Goal: Information Seeking & Learning: Find specific fact

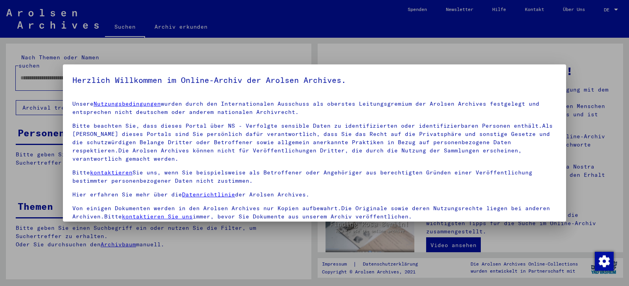
scroll to position [3, 0]
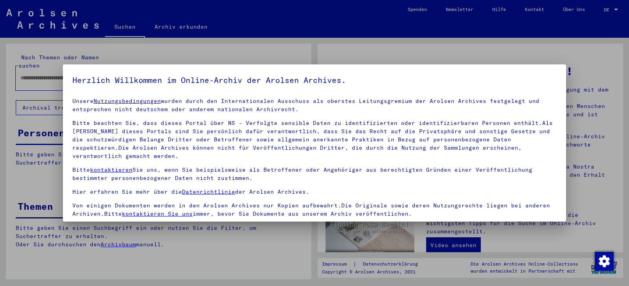
click at [178, 146] on p "Bitte beachten Sie, dass dieses Portal über NS - Verfolgte sensible Daten zu id…" at bounding box center [314, 139] width 484 height 41
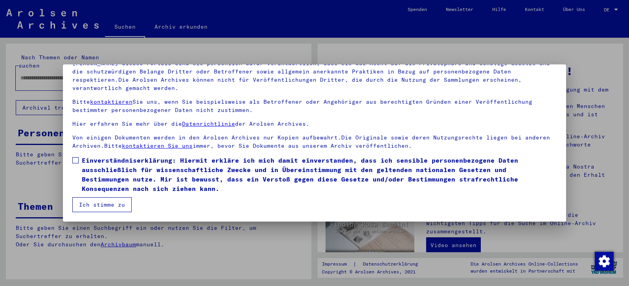
click at [75, 160] on span at bounding box center [75, 160] width 6 height 6
click at [103, 203] on button "Ich stimme zu" at bounding box center [101, 204] width 59 height 15
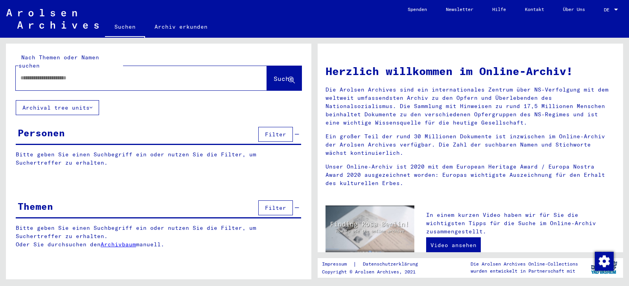
click at [35, 74] on input "text" at bounding box center [131, 78] width 223 height 8
type input "**********"
click at [279, 75] on span "Suche" at bounding box center [283, 79] width 20 height 8
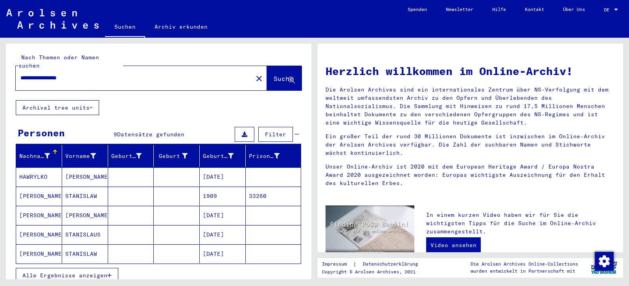
click at [107, 272] on span "Alle Ergebnisse anzeigen" at bounding box center [64, 275] width 85 height 7
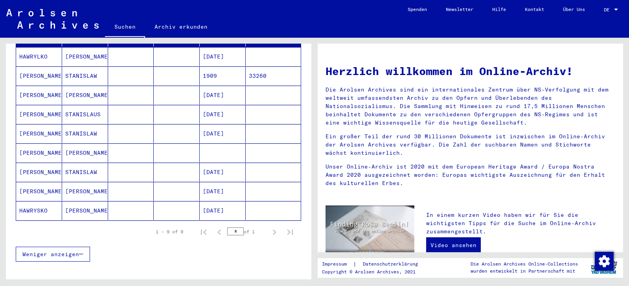
scroll to position [127, 0]
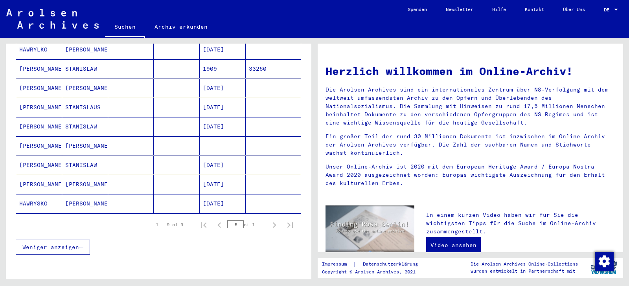
click at [35, 175] on mat-cell "[PERSON_NAME]" at bounding box center [39, 184] width 46 height 19
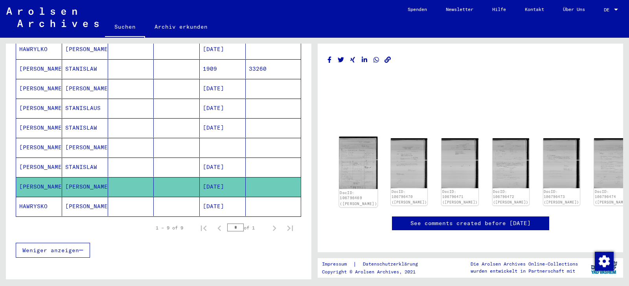
click at [361, 156] on img at bounding box center [358, 163] width 39 height 52
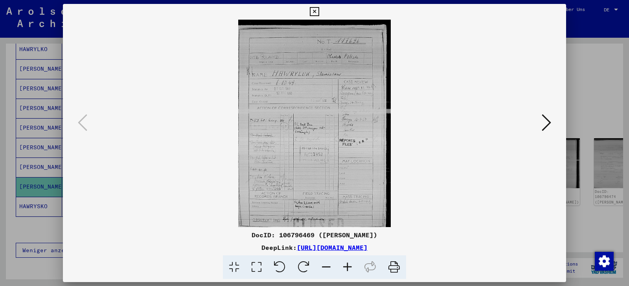
click at [349, 264] on icon at bounding box center [347, 267] width 21 height 24
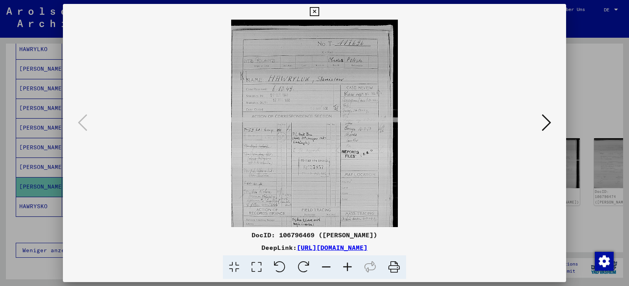
click at [349, 264] on icon at bounding box center [347, 267] width 21 height 24
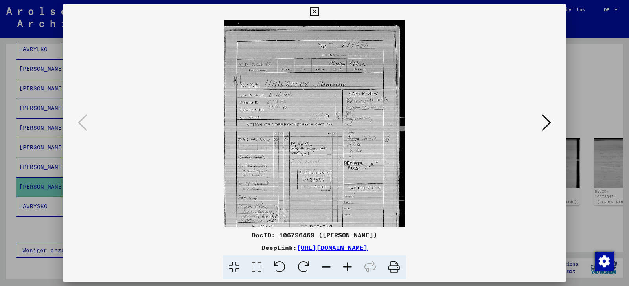
click at [349, 264] on icon at bounding box center [347, 267] width 21 height 24
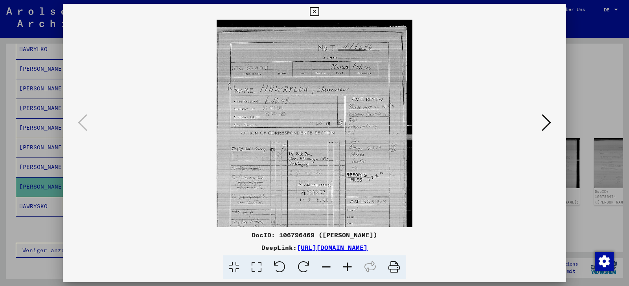
click at [349, 264] on icon at bounding box center [347, 267] width 21 height 24
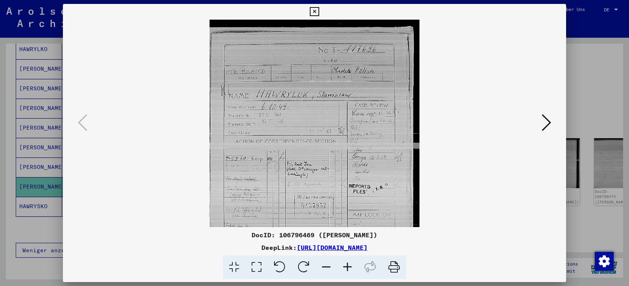
click at [349, 264] on icon at bounding box center [347, 267] width 21 height 24
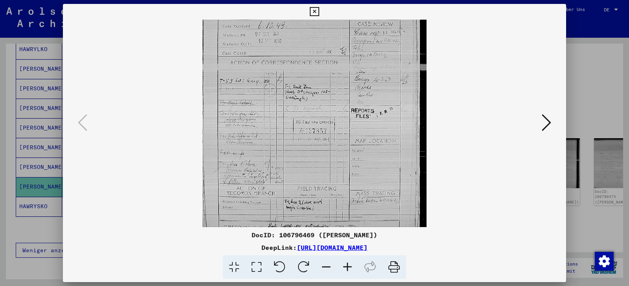
scroll to position [98, 0]
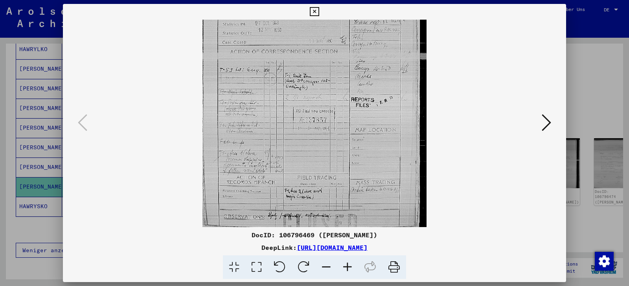
drag, startPoint x: 320, startPoint y: 189, endPoint x: 323, endPoint y: 81, distance: 108.5
click at [323, 81] on img at bounding box center [314, 74] width 224 height 306
click at [544, 121] on icon at bounding box center [545, 122] width 9 height 19
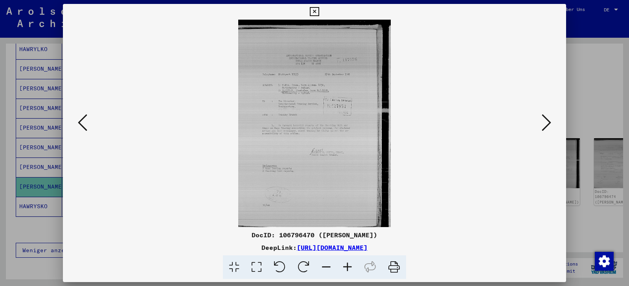
click at [345, 267] on icon at bounding box center [347, 267] width 21 height 24
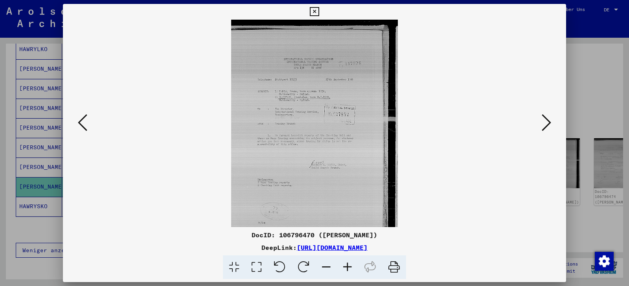
click at [345, 267] on icon at bounding box center [347, 267] width 21 height 24
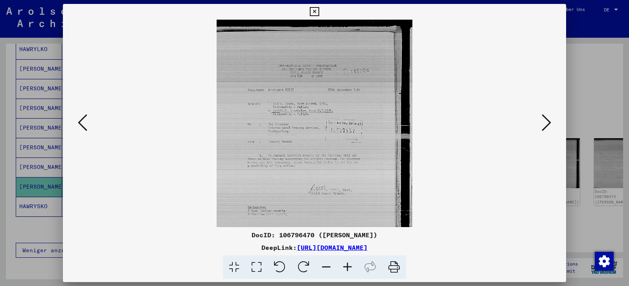
click at [345, 267] on icon at bounding box center [347, 267] width 21 height 24
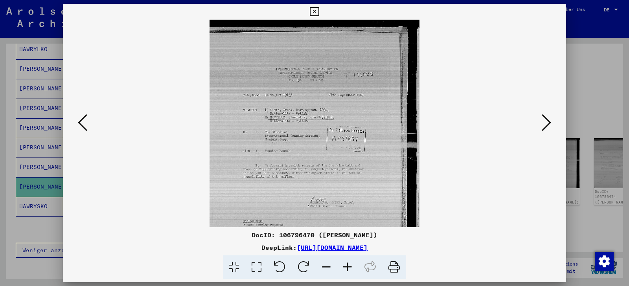
click at [345, 267] on icon at bounding box center [347, 267] width 21 height 24
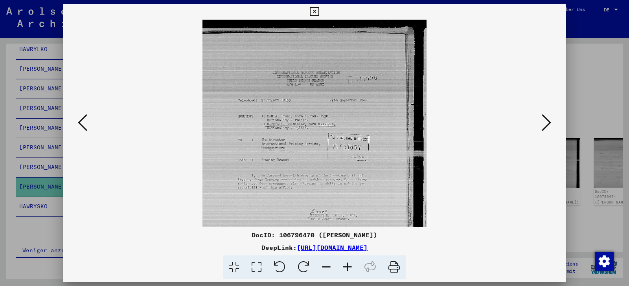
click at [345, 267] on icon at bounding box center [347, 267] width 21 height 24
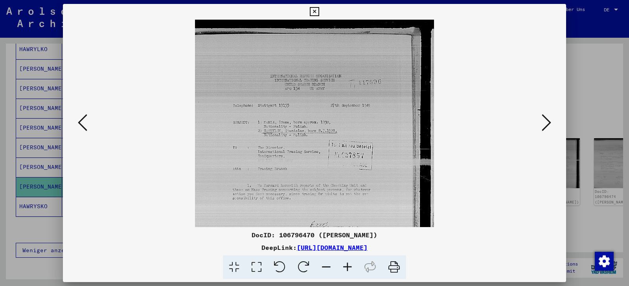
click at [544, 122] on icon at bounding box center [545, 122] width 9 height 19
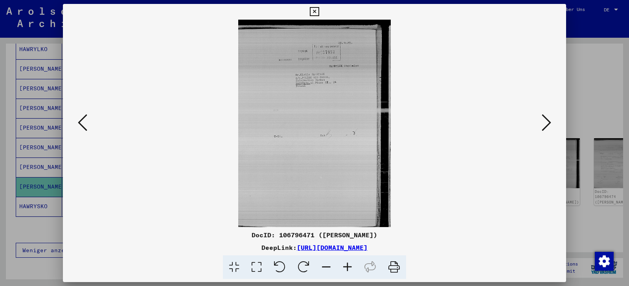
click at [553, 122] on button at bounding box center [546, 123] width 14 height 22
click at [351, 265] on icon at bounding box center [347, 267] width 21 height 24
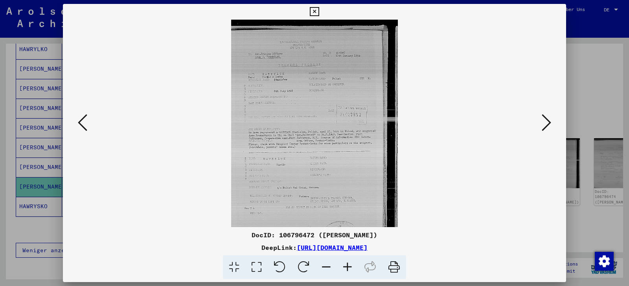
click at [351, 265] on icon at bounding box center [347, 267] width 21 height 24
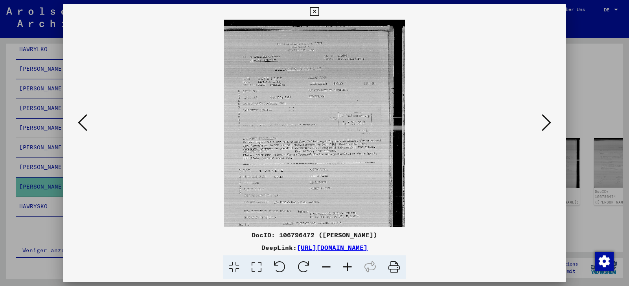
click at [351, 265] on icon at bounding box center [347, 267] width 21 height 24
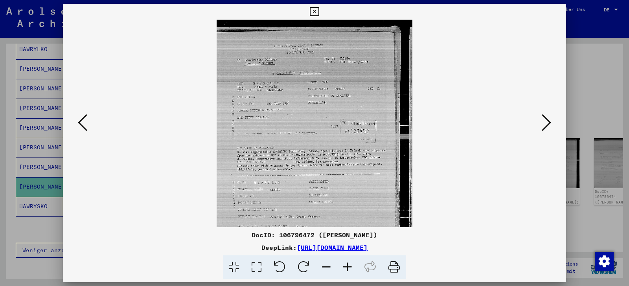
click at [351, 265] on icon at bounding box center [347, 267] width 21 height 24
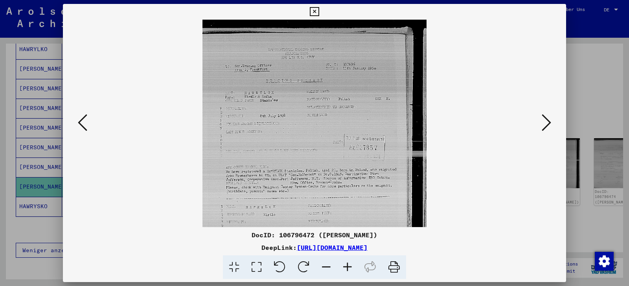
click at [351, 265] on icon at bounding box center [347, 267] width 21 height 24
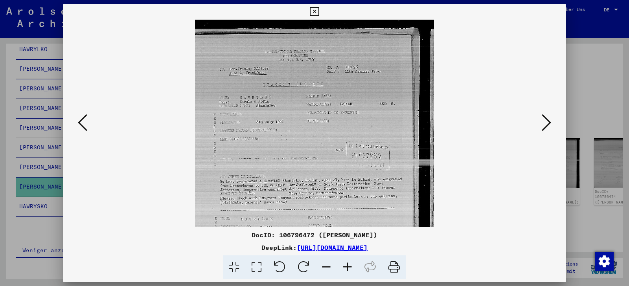
click at [349, 264] on icon at bounding box center [347, 267] width 21 height 24
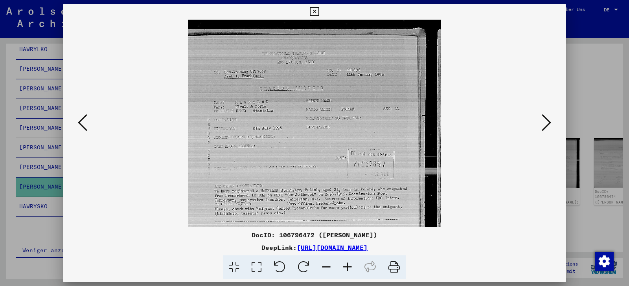
click at [542, 123] on button at bounding box center [546, 123] width 14 height 22
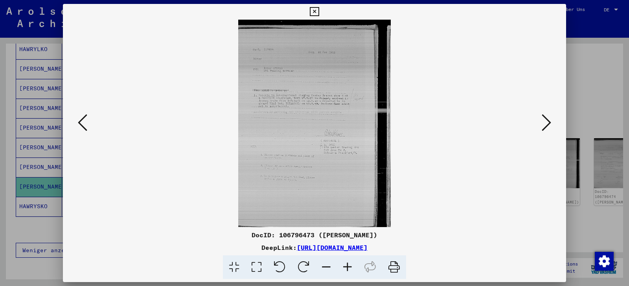
click at [346, 262] on icon at bounding box center [347, 267] width 21 height 24
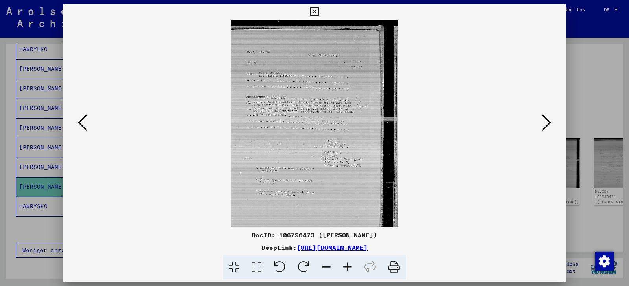
click at [346, 262] on icon at bounding box center [347, 267] width 21 height 24
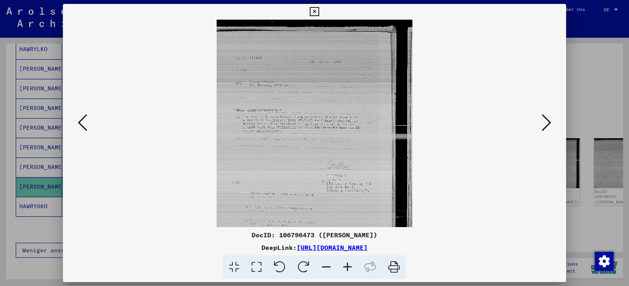
click at [346, 262] on icon at bounding box center [347, 267] width 21 height 24
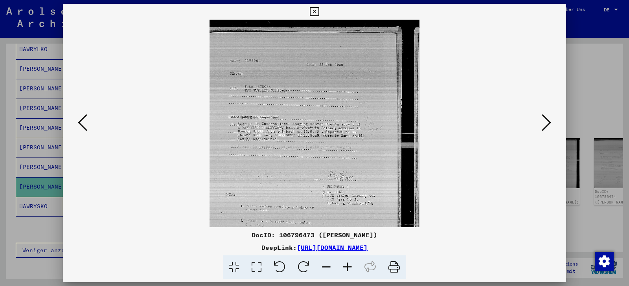
click at [346, 262] on icon at bounding box center [347, 267] width 21 height 24
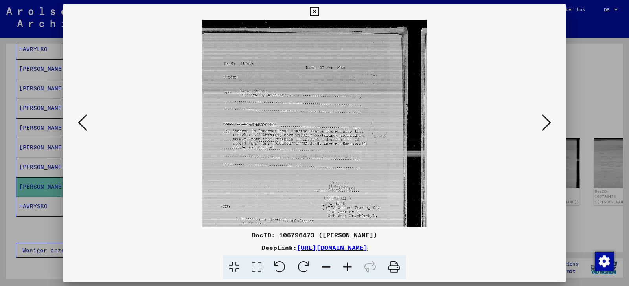
click at [346, 262] on icon at bounding box center [347, 267] width 21 height 24
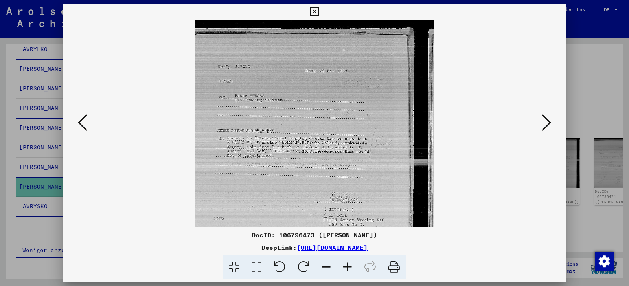
click at [548, 119] on icon at bounding box center [545, 122] width 9 height 19
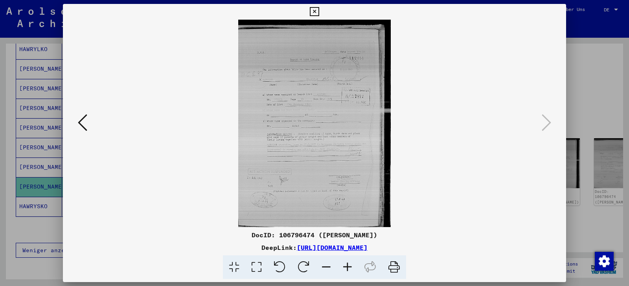
click at [348, 264] on icon at bounding box center [347, 267] width 21 height 24
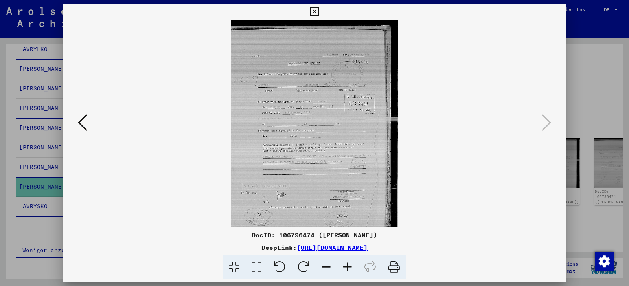
click at [348, 264] on icon at bounding box center [347, 267] width 21 height 24
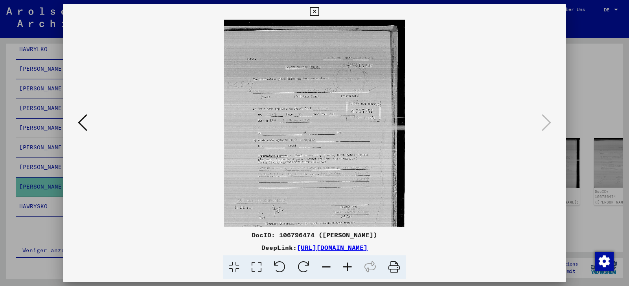
click at [348, 264] on icon at bounding box center [347, 267] width 21 height 24
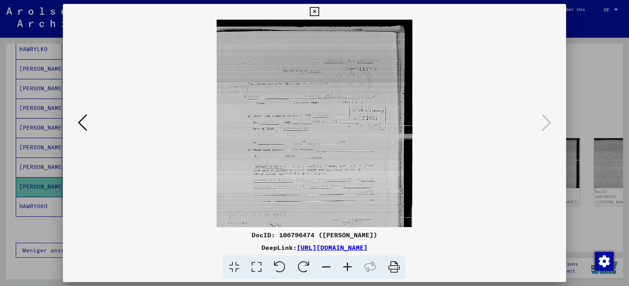
click at [348, 264] on icon at bounding box center [347, 267] width 21 height 24
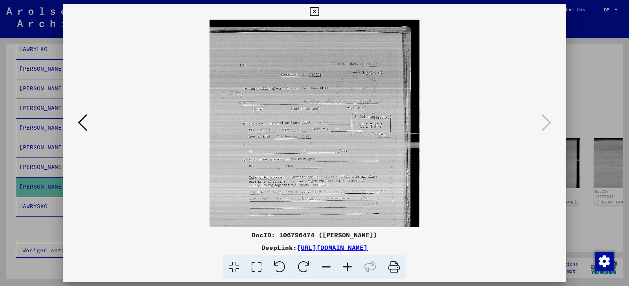
click at [348, 264] on icon at bounding box center [347, 267] width 21 height 24
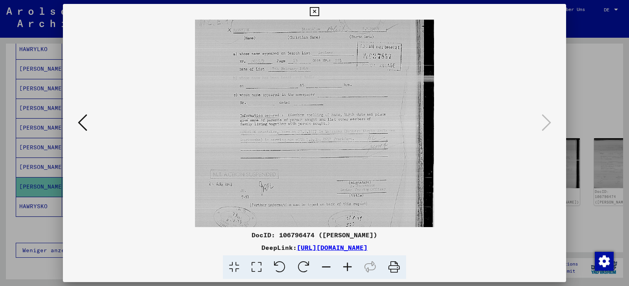
scroll to position [118, 0]
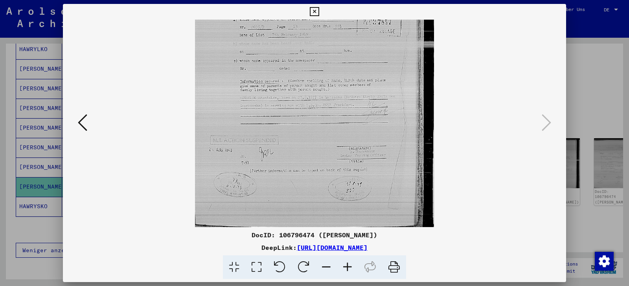
drag, startPoint x: 342, startPoint y: 209, endPoint x: 357, endPoint y: 59, distance: 150.4
click at [357, 59] on img at bounding box center [314, 64] width 238 height 325
click at [319, 12] on icon at bounding box center [314, 11] width 9 height 9
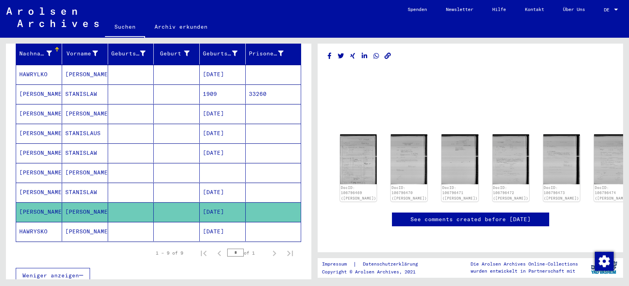
scroll to position [170, 0]
